Goal: Complete application form: Complete application form

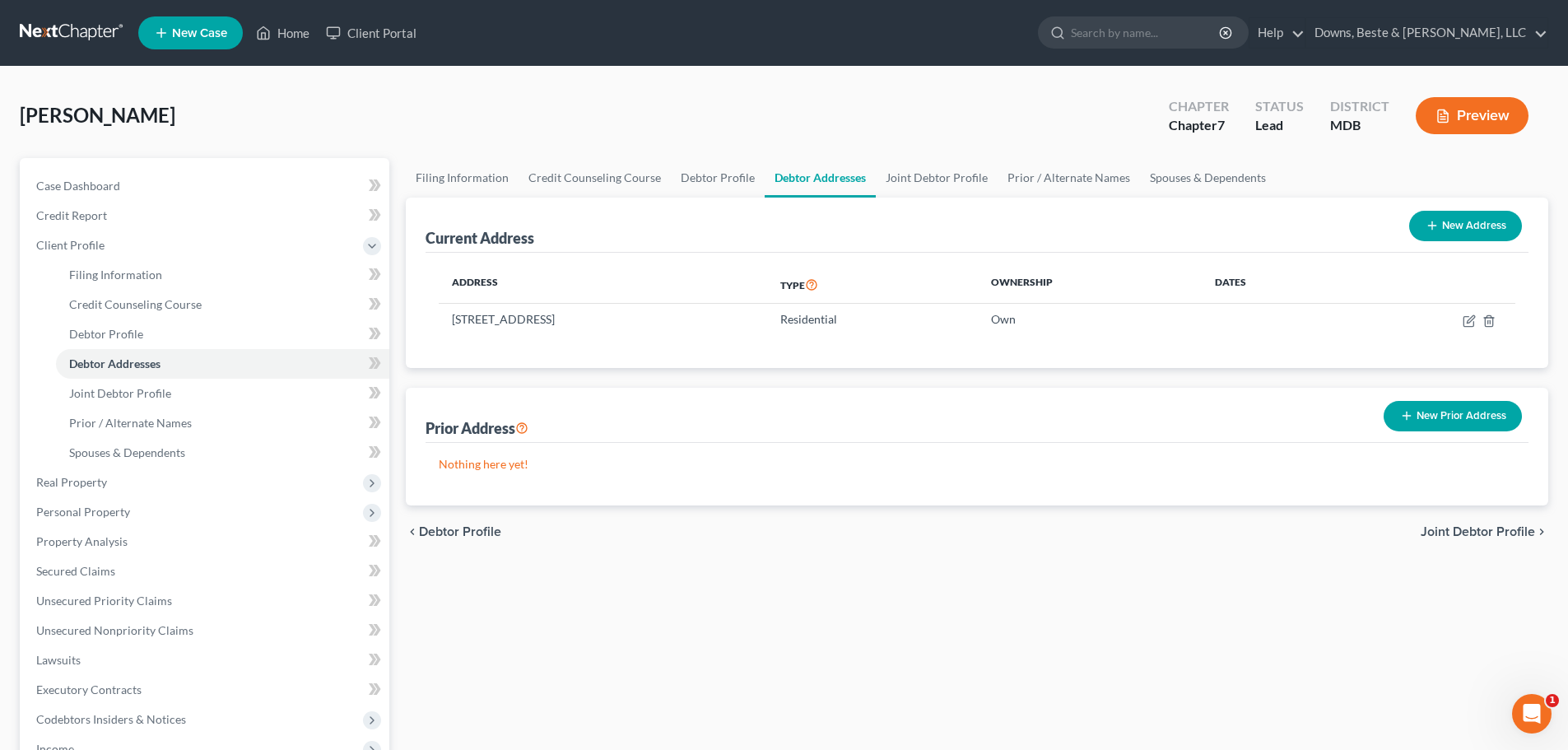
click at [1468, 528] on span "Joint Debtor Profile" at bounding box center [1478, 531] width 114 height 13
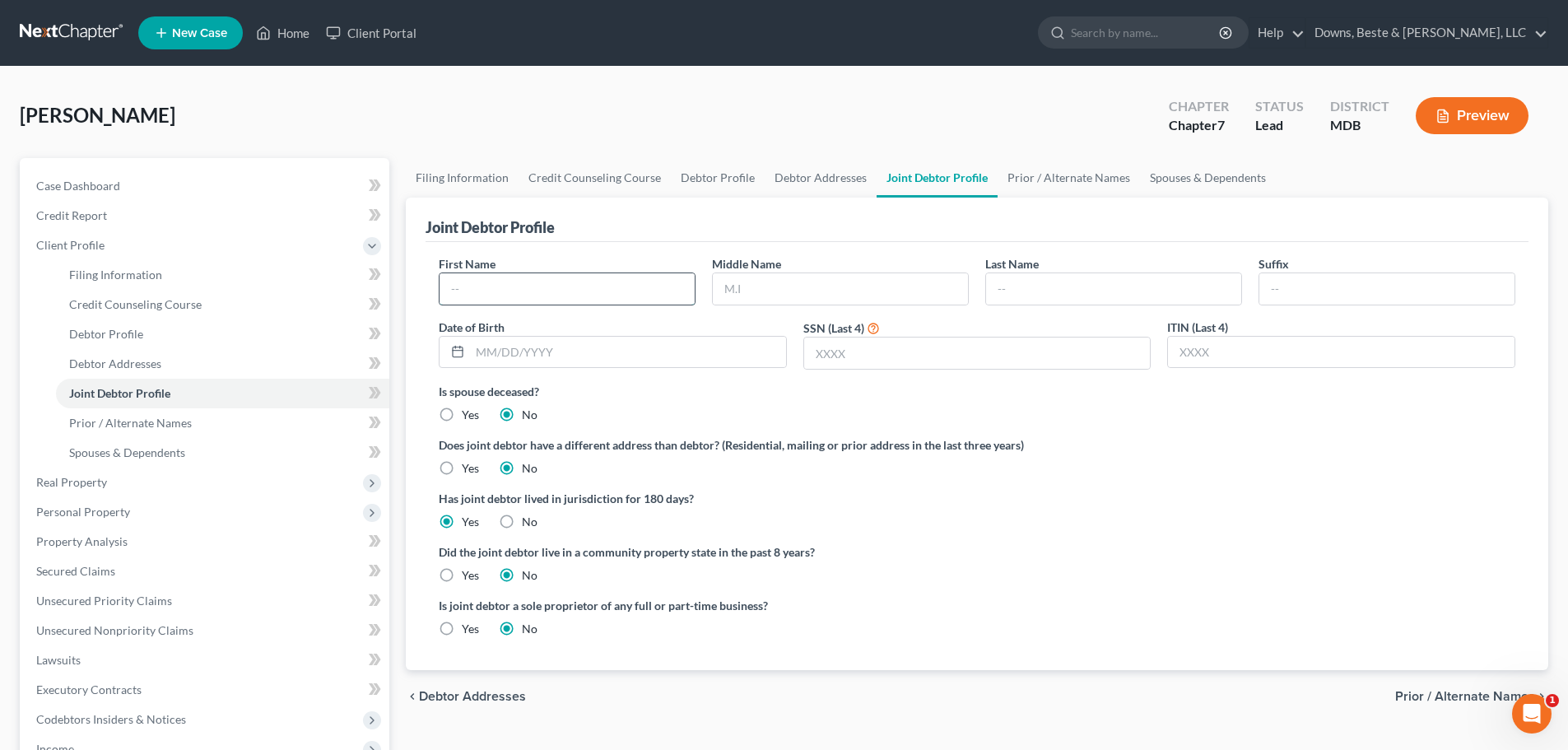
click at [466, 292] on input "text" at bounding box center [567, 289] width 255 height 31
click at [505, 293] on input "text" at bounding box center [567, 289] width 255 height 31
type input "[PERSON_NAME]"
click at [823, 354] on input "text" at bounding box center [977, 353] width 346 height 31
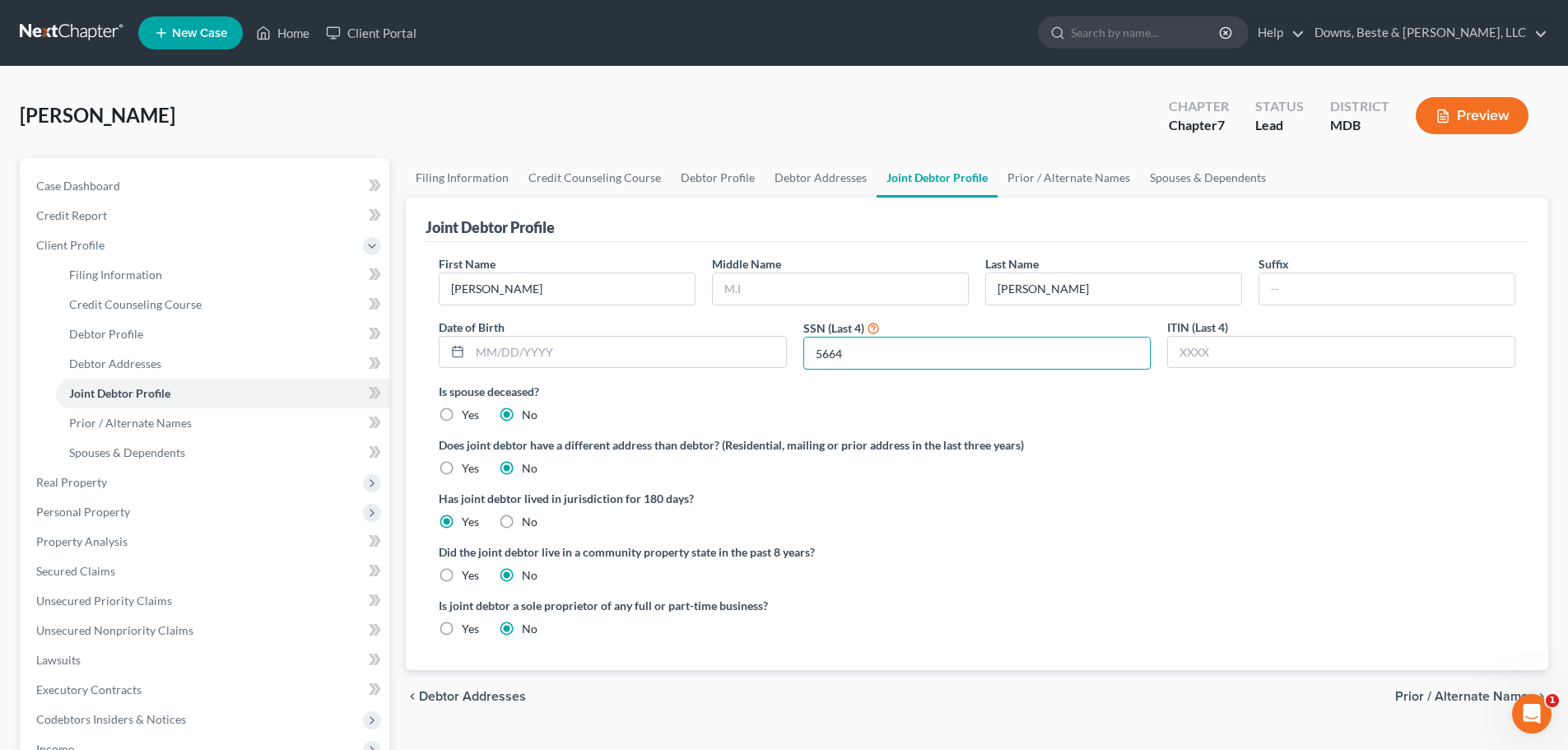
type input "5664"
click at [1441, 693] on span "Prior / Alternate Names" at bounding box center [1465, 696] width 140 height 13
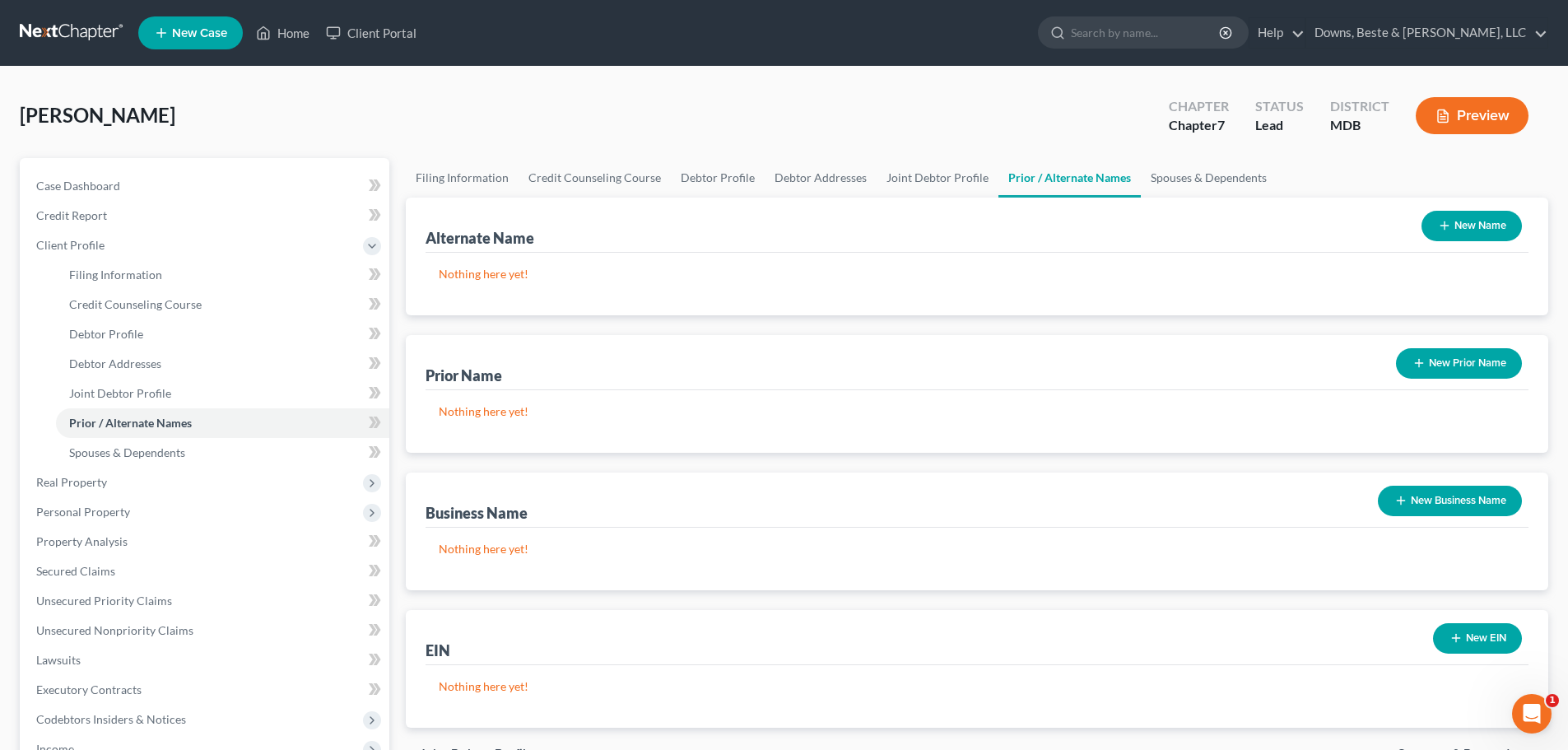
scroll to position [247, 0]
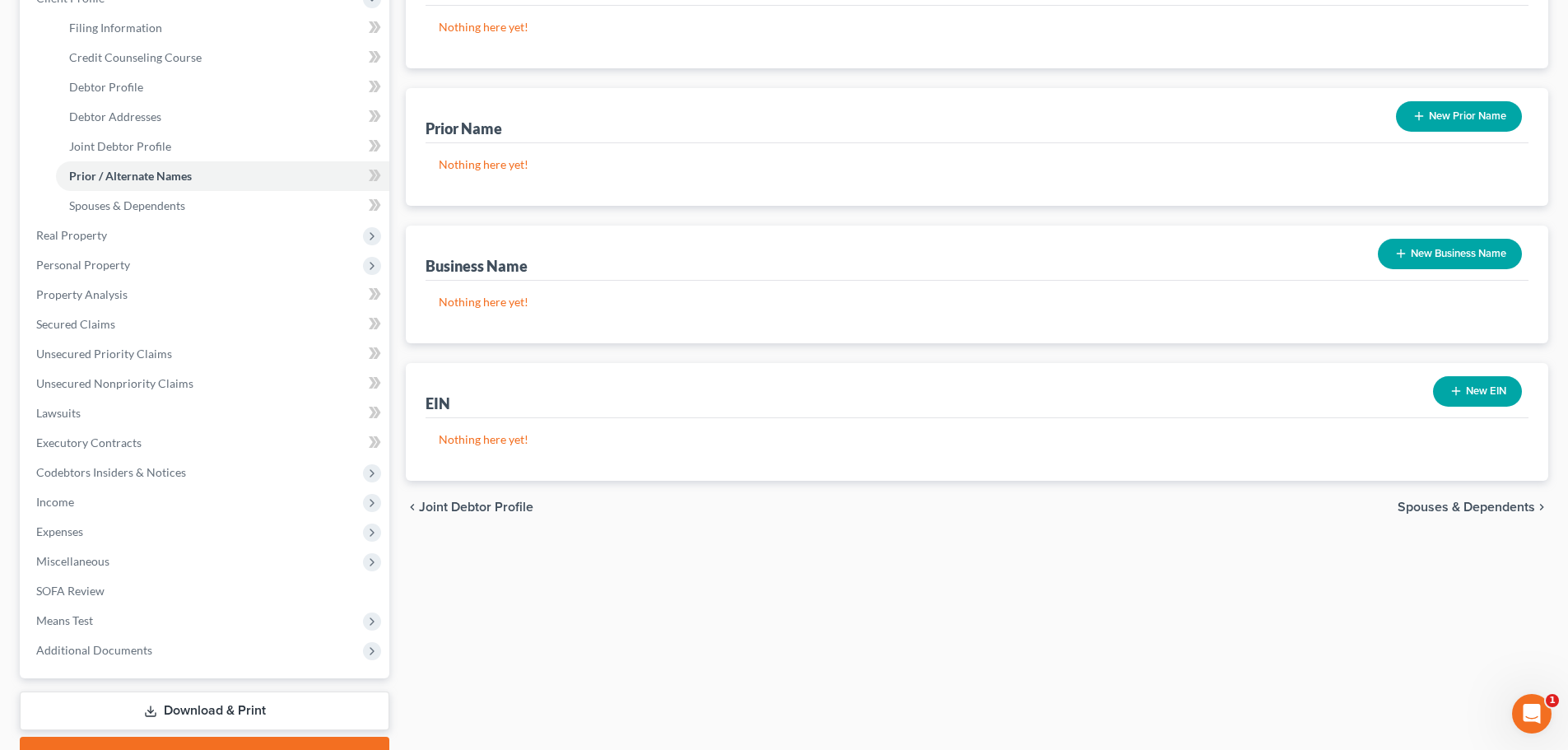
click at [1454, 510] on span "Spouses & Dependents" at bounding box center [1467, 507] width 138 height 13
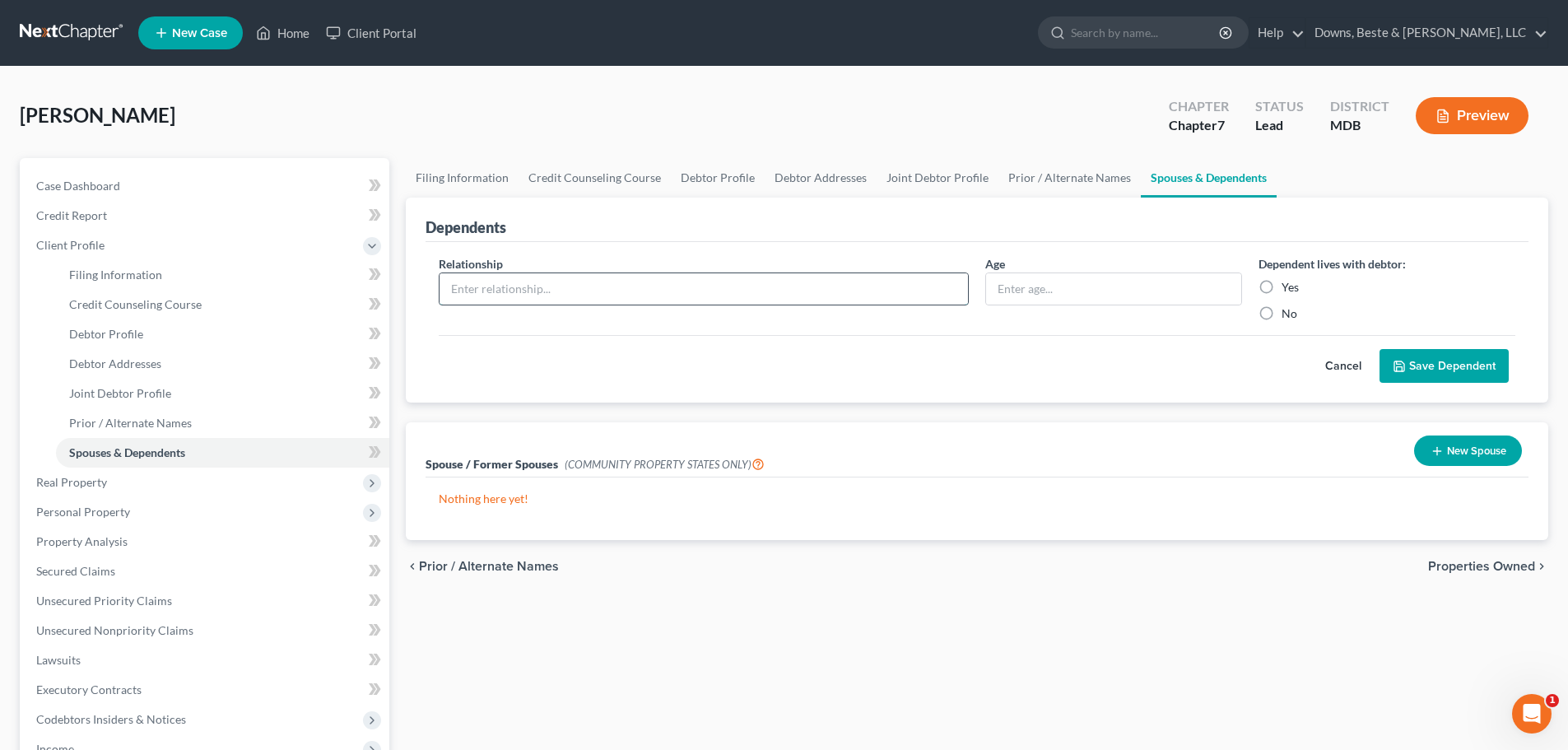
click at [488, 285] on input "text" at bounding box center [704, 289] width 529 height 31
type input "Child"
type input "18"
click at [1282, 284] on label "Yes" at bounding box center [1291, 287] width 17 height 17
click at [1289, 284] on input "Yes" at bounding box center [1294, 284] width 10 height 10
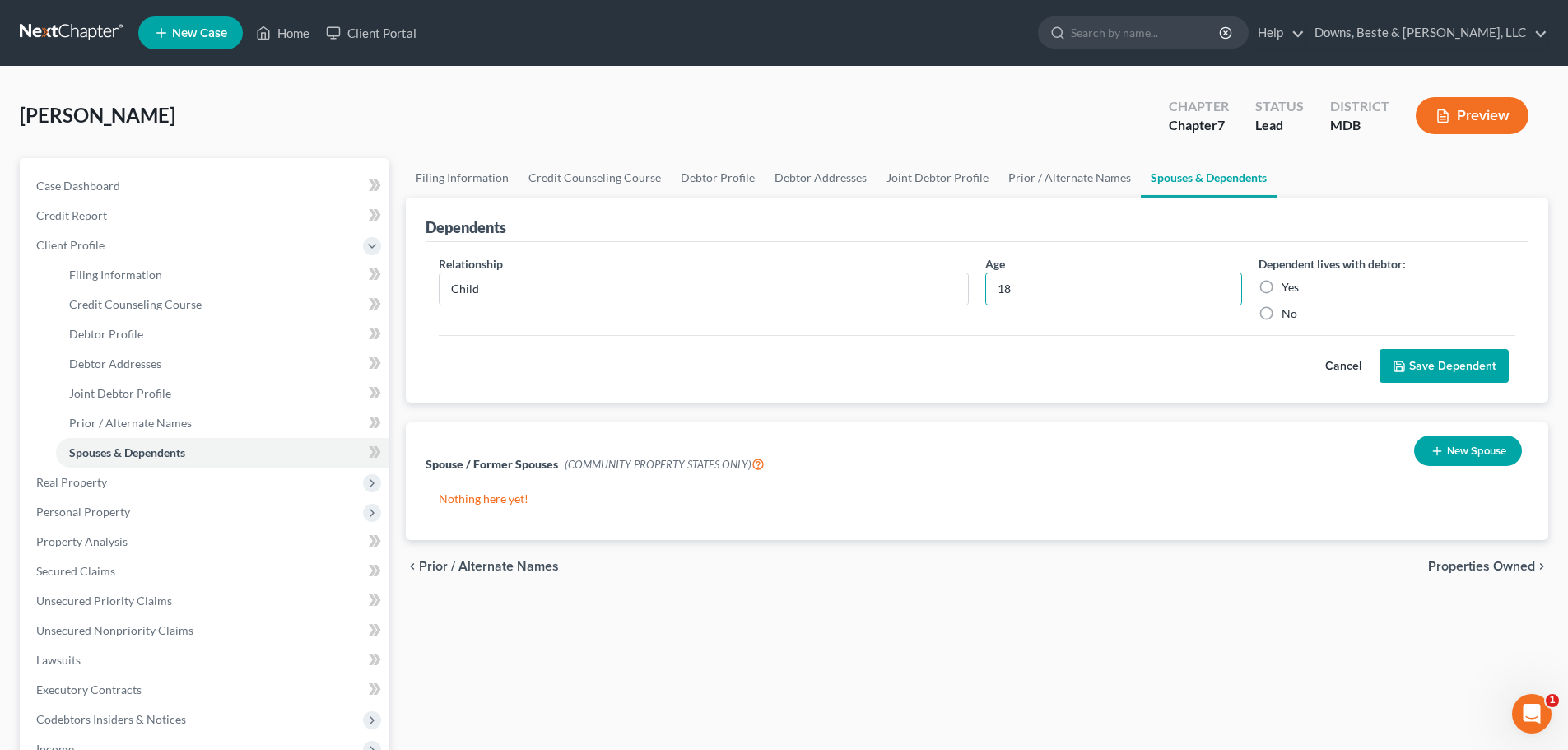
radio input "true"
click at [1443, 378] on button "Save Dependent" at bounding box center [1444, 366] width 129 height 35
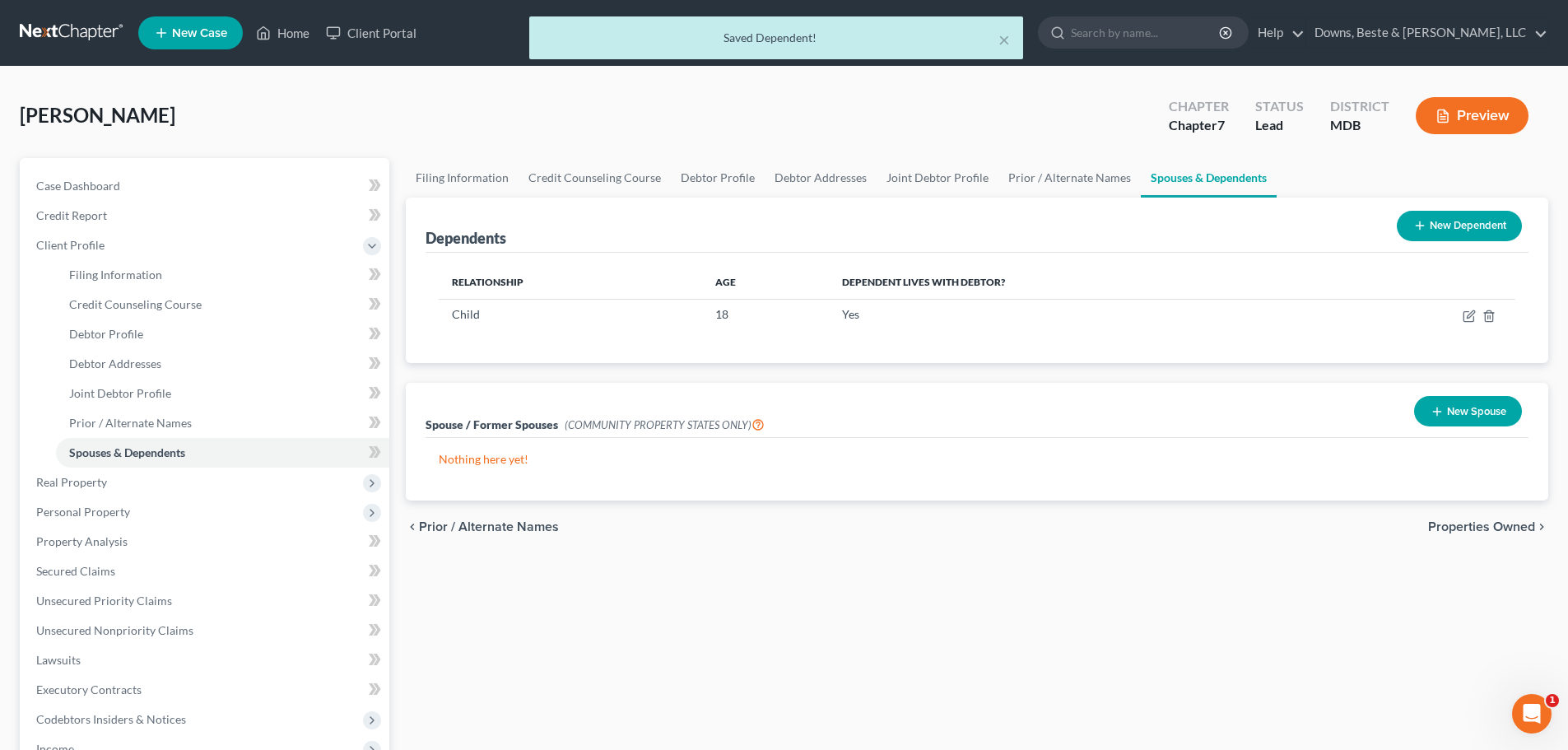
click at [1434, 212] on button "New Dependent" at bounding box center [1459, 226] width 125 height 31
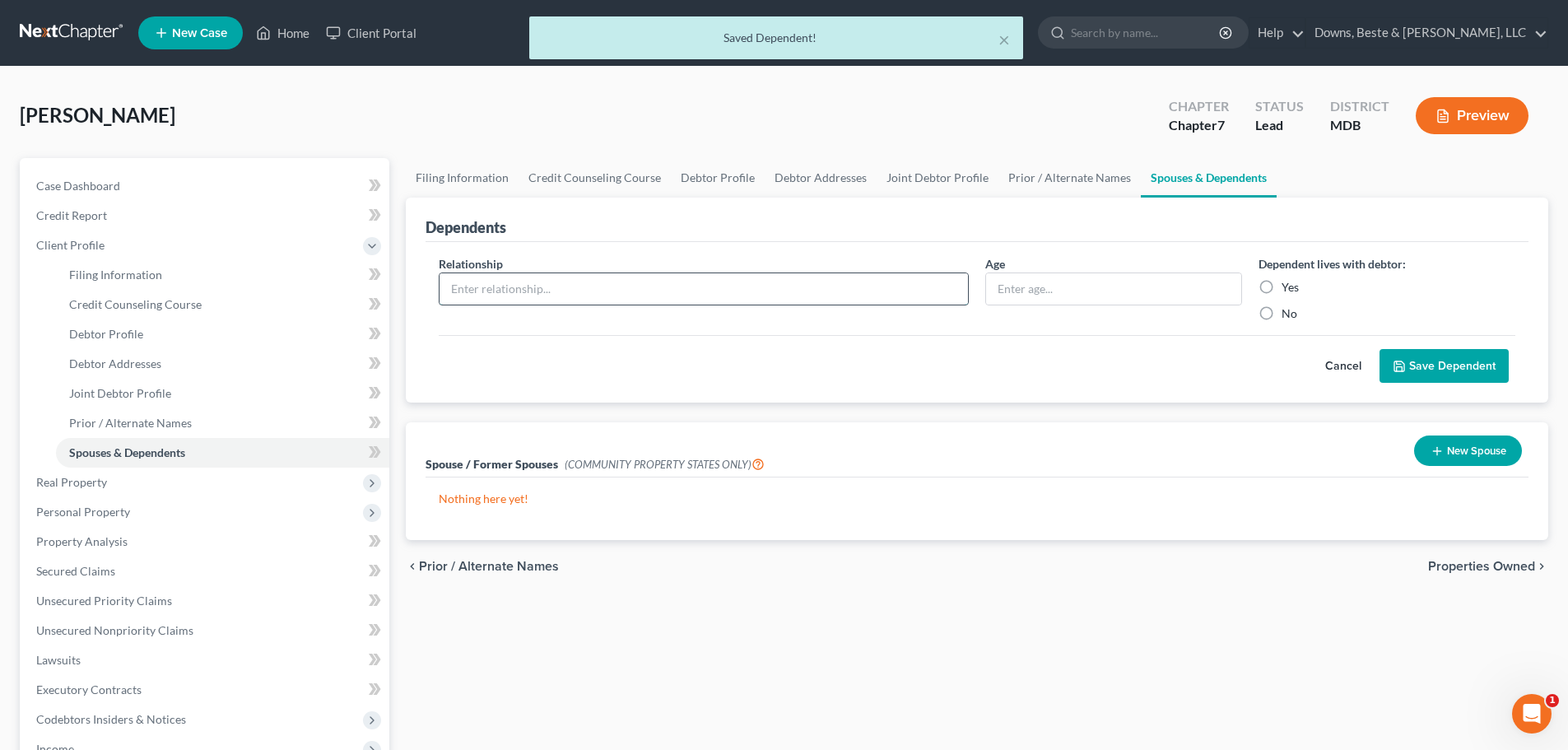
click at [472, 292] on input "text" at bounding box center [704, 289] width 529 height 31
type input "Child"
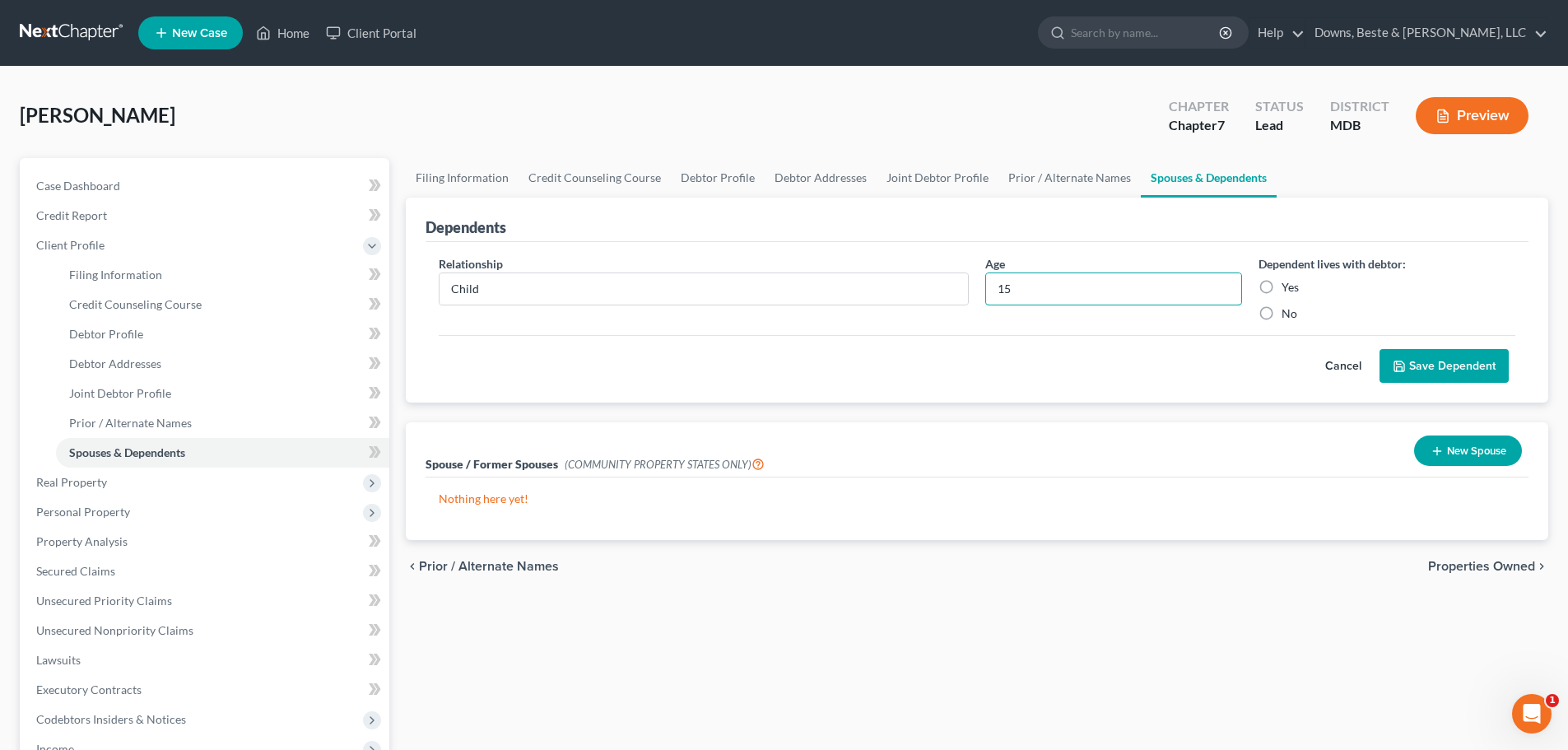
type input "15"
click at [1282, 288] on label "Yes" at bounding box center [1291, 287] width 17 height 17
click at [1289, 288] on input "Yes" at bounding box center [1294, 284] width 10 height 10
radio input "true"
click at [1437, 363] on button "Save Dependent" at bounding box center [1444, 366] width 129 height 35
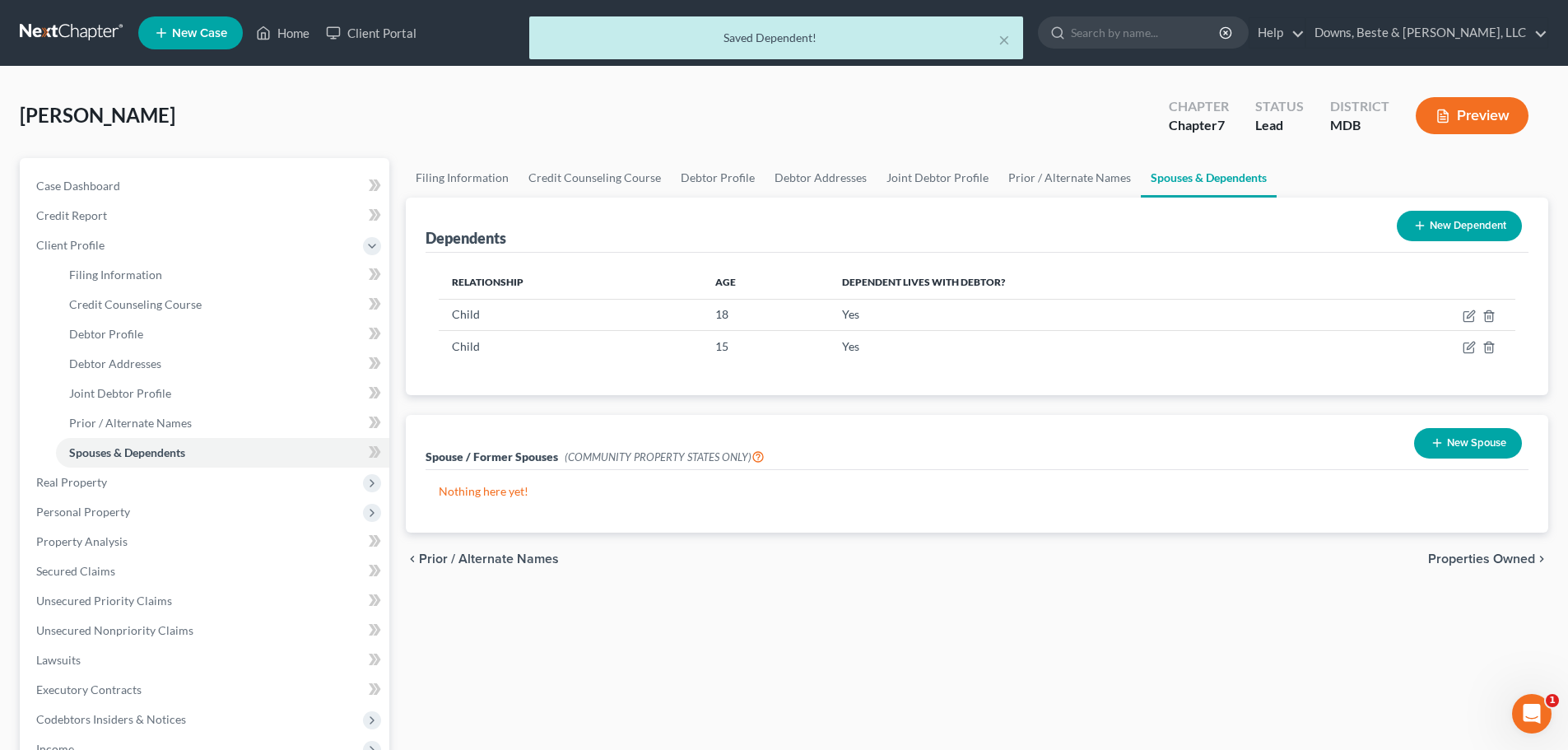
click at [1440, 229] on button "New Dependent" at bounding box center [1459, 226] width 125 height 31
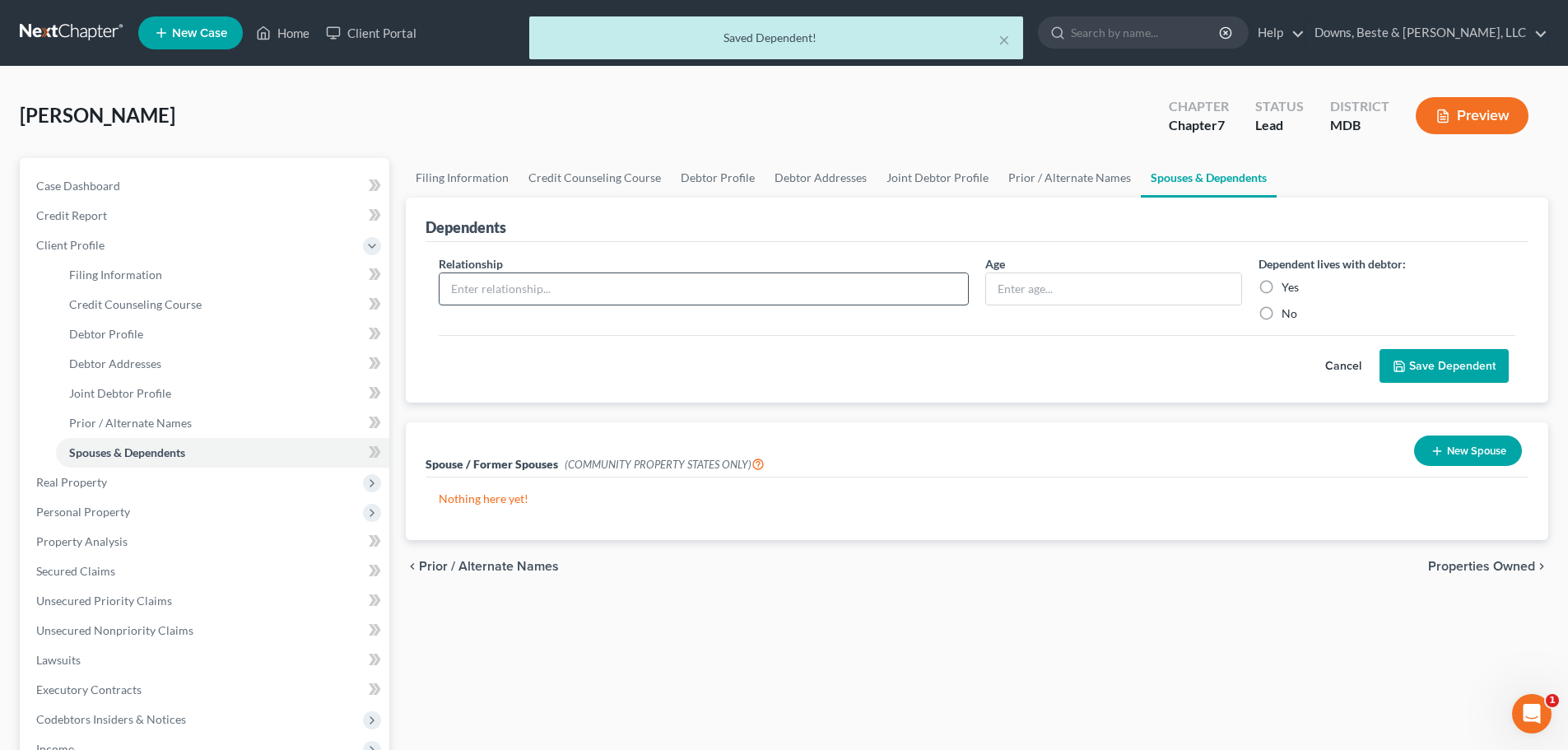
click at [496, 286] on input "text" at bounding box center [704, 289] width 529 height 31
type input "Child"
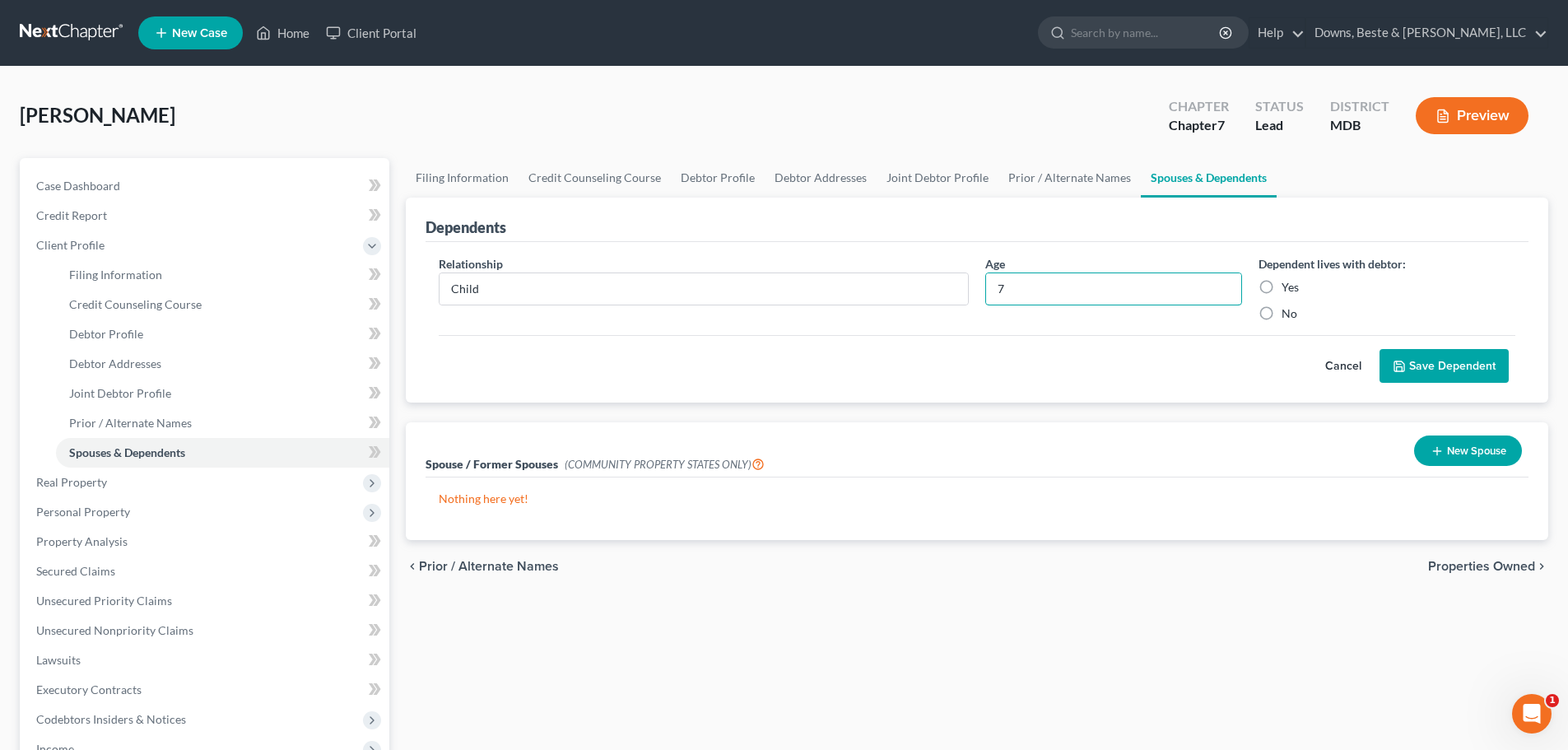
type input "7"
click at [1282, 286] on label "Yes" at bounding box center [1291, 287] width 17 height 17
click at [1289, 286] on input "Yes" at bounding box center [1294, 284] width 10 height 10
radio input "true"
click at [1450, 564] on span "Properties Owned" at bounding box center [1482, 566] width 107 height 13
